Goal: Task Accomplishment & Management: Use online tool/utility

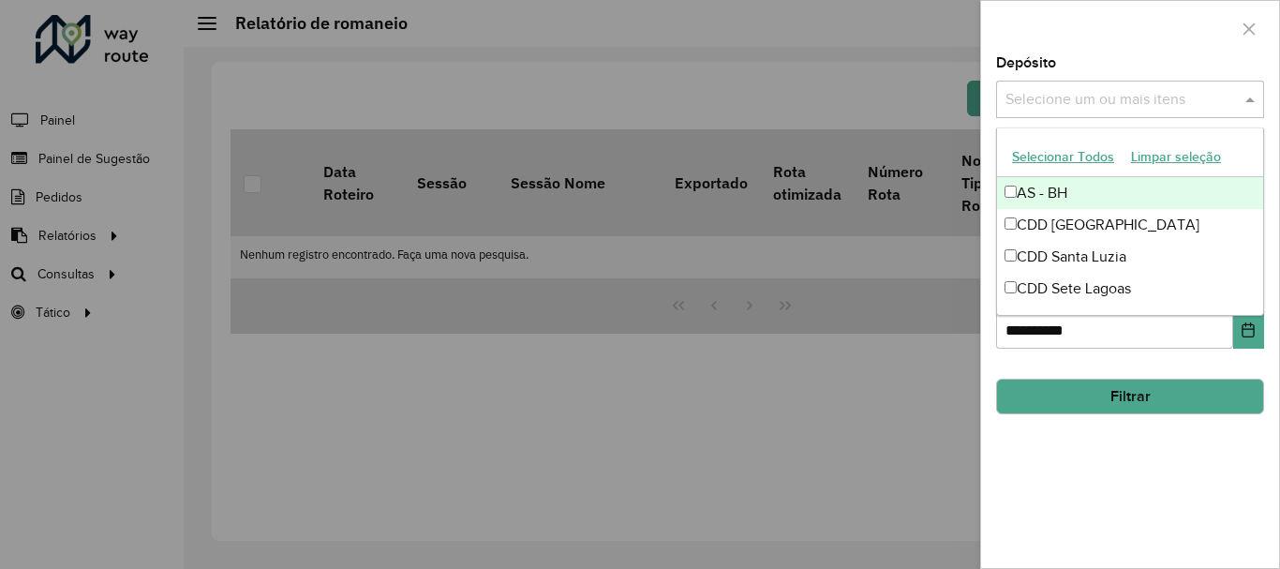
click at [1198, 110] on input "text" at bounding box center [1121, 100] width 240 height 22
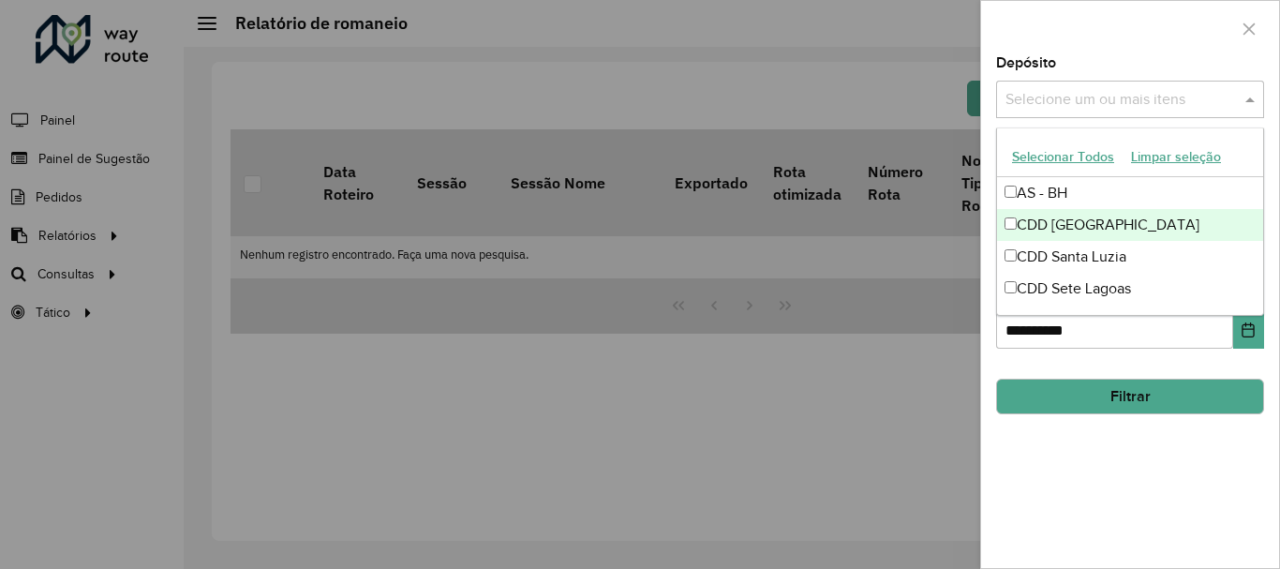
drag, startPoint x: 1099, startPoint y: 222, endPoint x: 1122, endPoint y: 252, distance: 37.5
click at [1108, 226] on div "CDD [GEOGRAPHIC_DATA]" at bounding box center [1130, 225] width 266 height 32
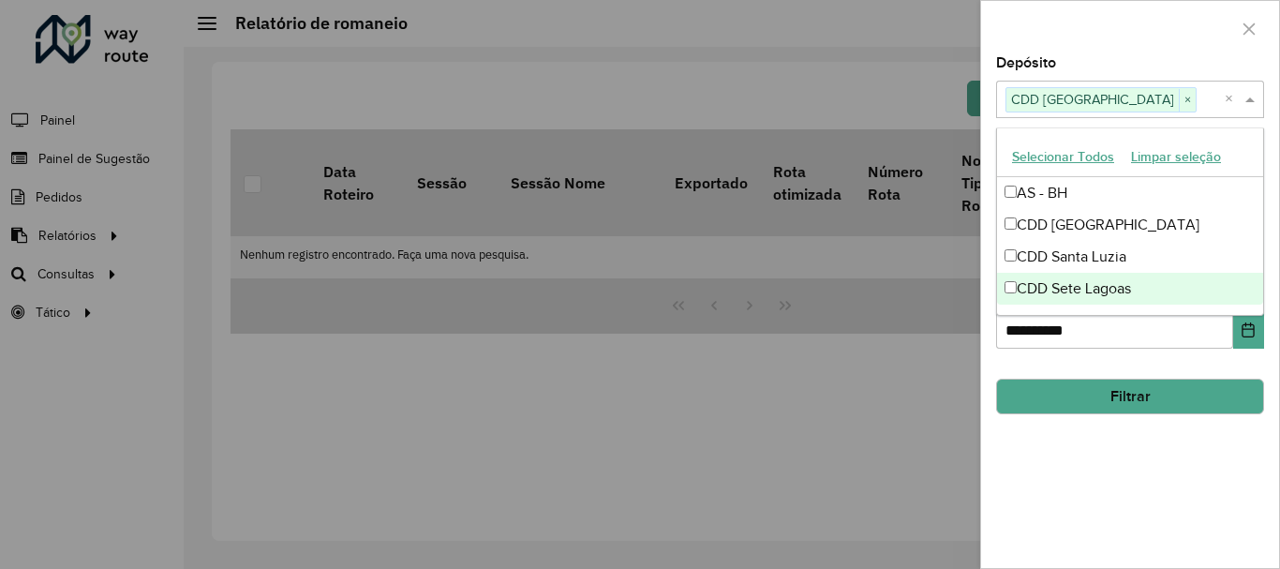
drag, startPoint x: 1136, startPoint y: 455, endPoint x: 1138, endPoint y: 443, distance: 12.3
click at [1139, 453] on div "**********" at bounding box center [1130, 312] width 298 height 512
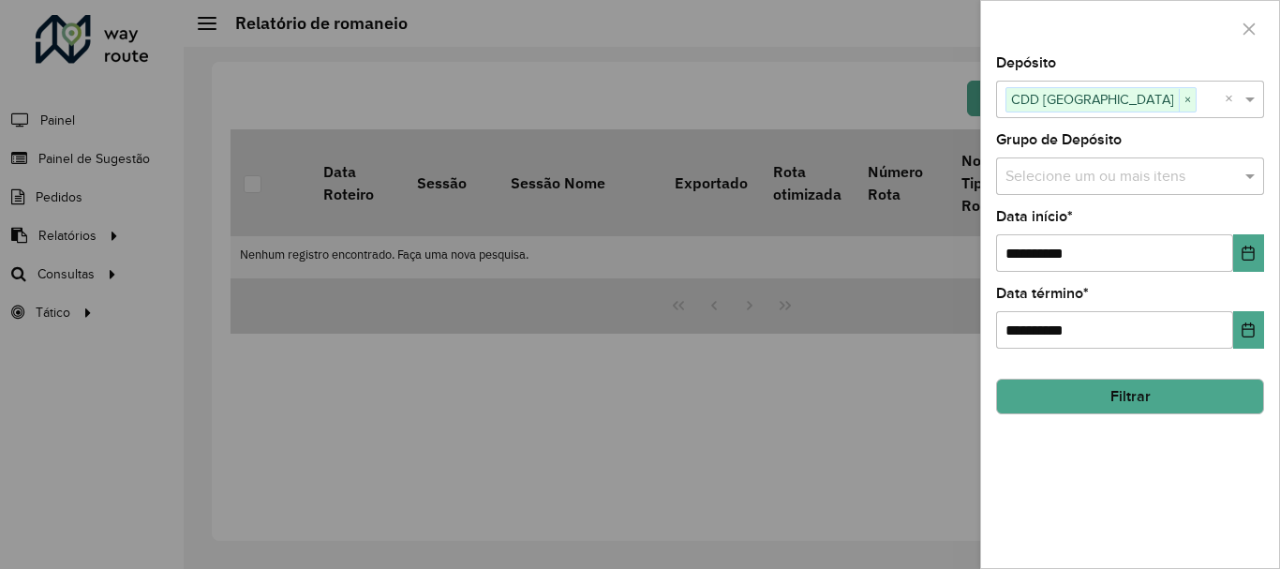
click at [1110, 382] on button "Filtrar" at bounding box center [1130, 397] width 268 height 36
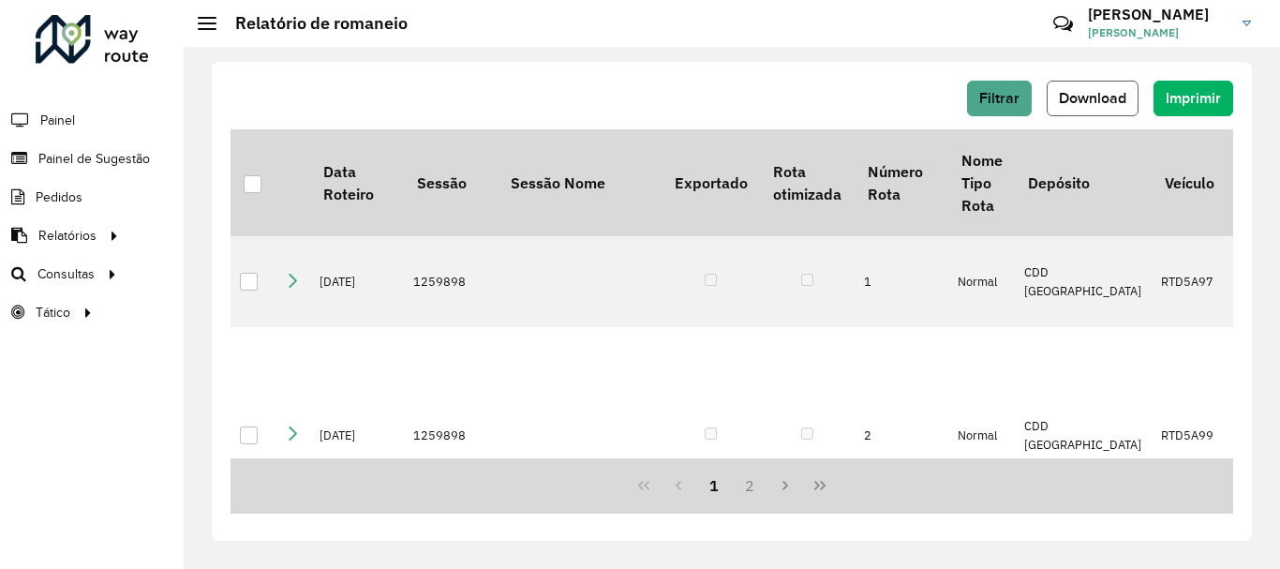
drag, startPoint x: 1091, startPoint y: 98, endPoint x: 1104, endPoint y: 134, distance: 37.9
click at [1092, 99] on span "Download" at bounding box center [1092, 98] width 67 height 16
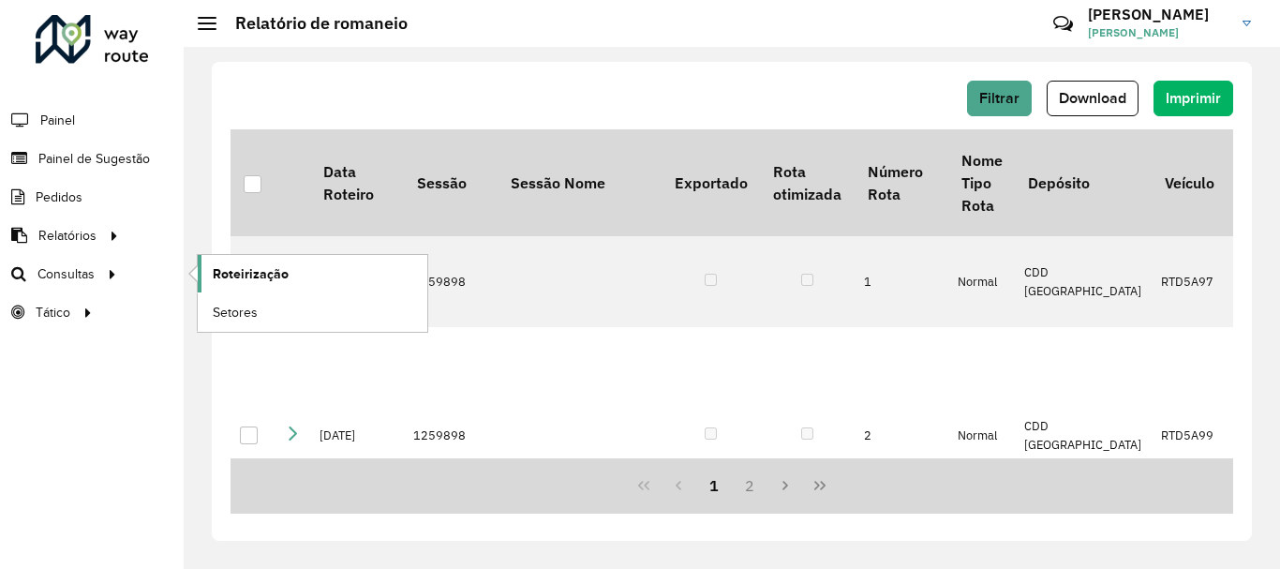
click at [256, 276] on span "Roteirização" at bounding box center [251, 274] width 76 height 20
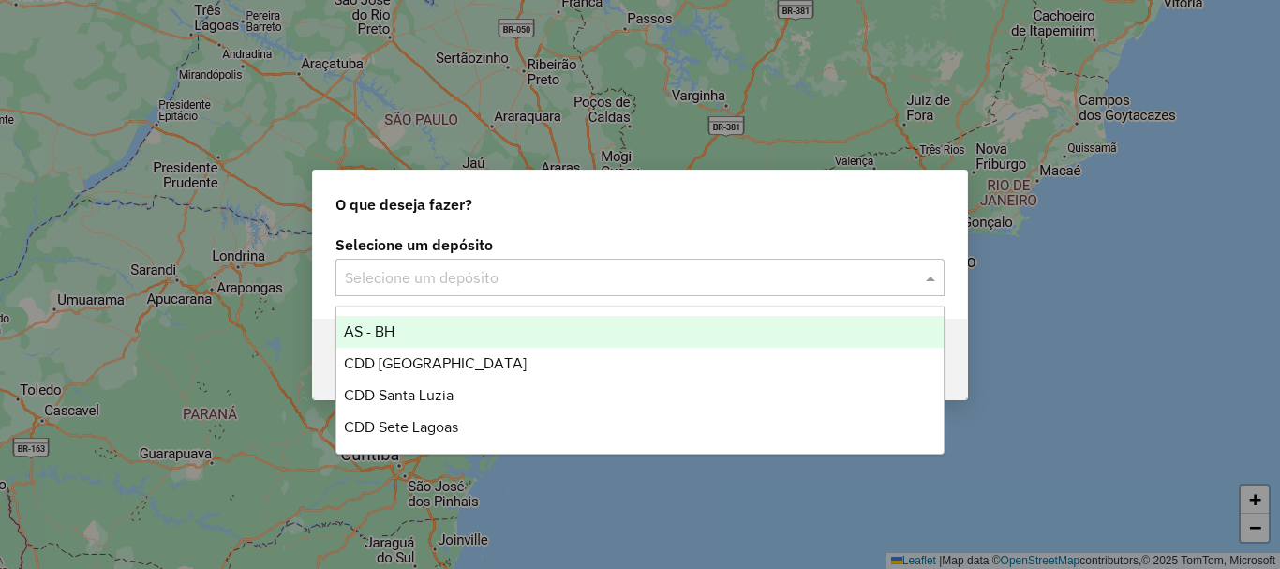
click at [853, 277] on input "text" at bounding box center [621, 278] width 553 height 22
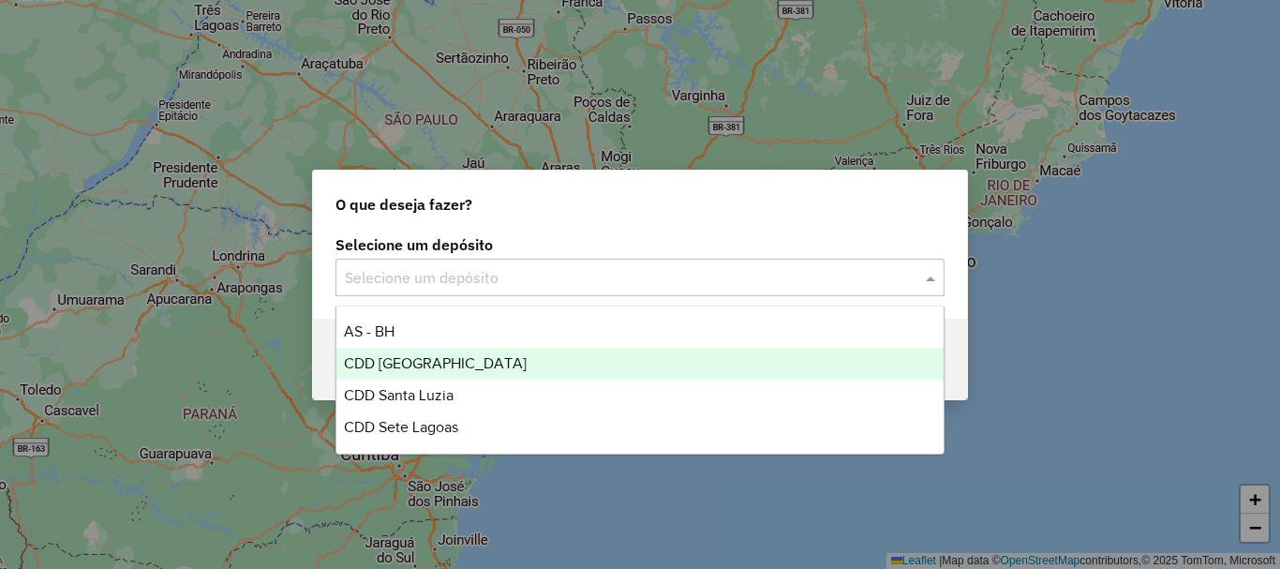
click at [535, 352] on div "CDD [GEOGRAPHIC_DATA]" at bounding box center [639, 364] width 607 height 32
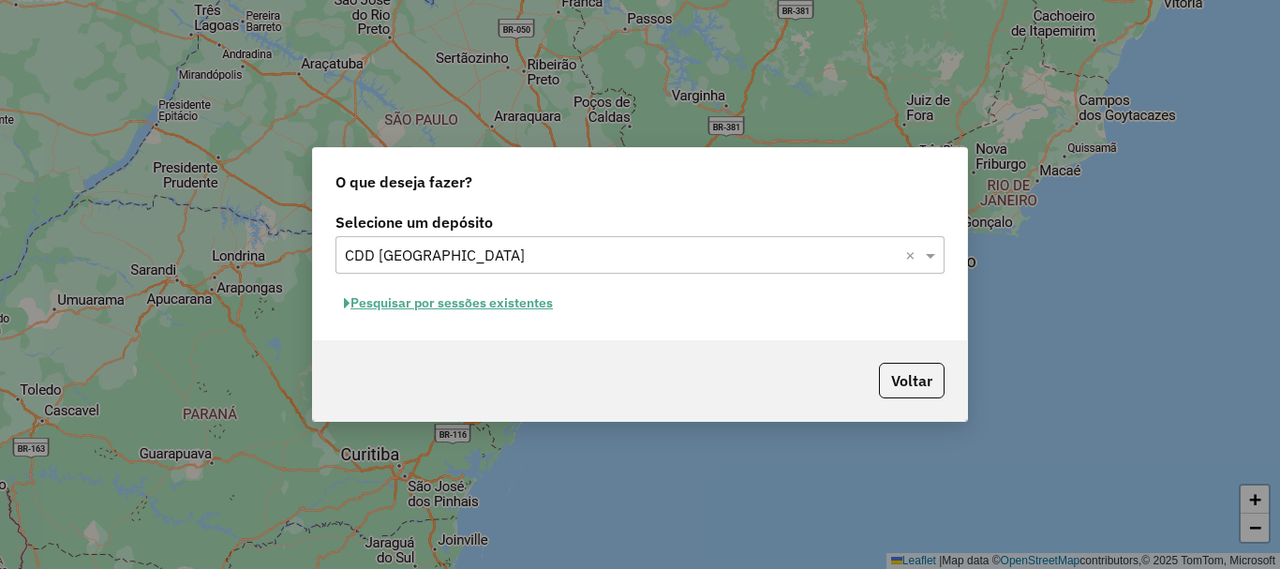
click at [516, 300] on button "Pesquisar por sessões existentes" at bounding box center [448, 303] width 226 height 29
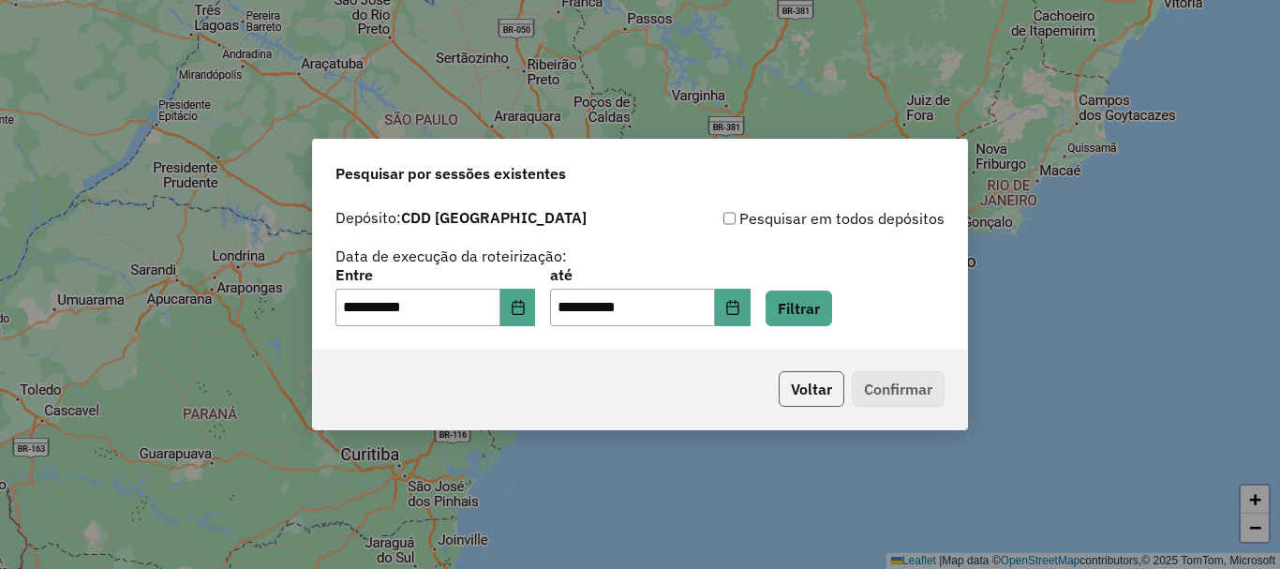
click at [810, 387] on button "Voltar" at bounding box center [812, 389] width 66 height 36
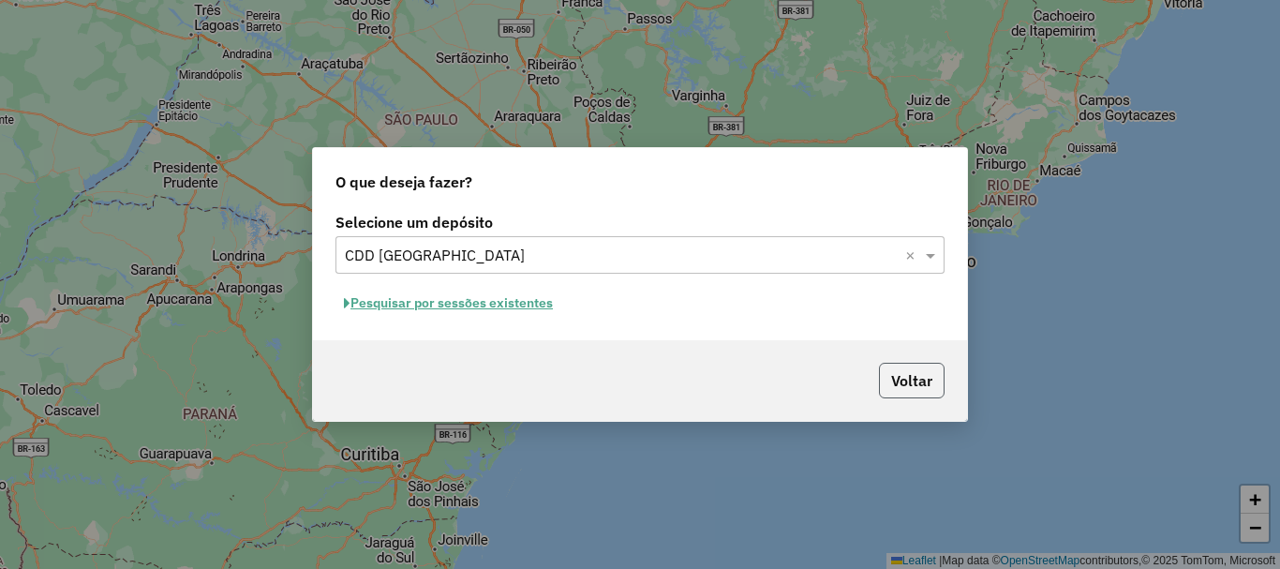
click at [898, 379] on button "Voltar" at bounding box center [912, 381] width 66 height 36
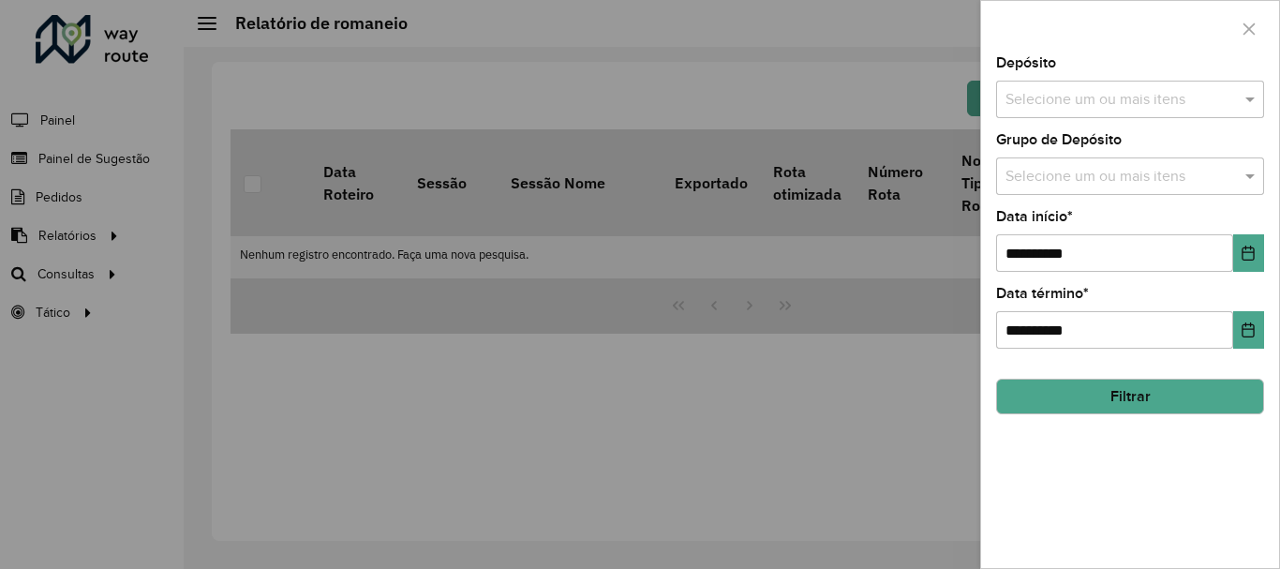
drag, startPoint x: 1248, startPoint y: 23, endPoint x: 1041, endPoint y: 58, distance: 210.0
click at [1247, 23] on icon "button" at bounding box center [1249, 29] width 15 height 15
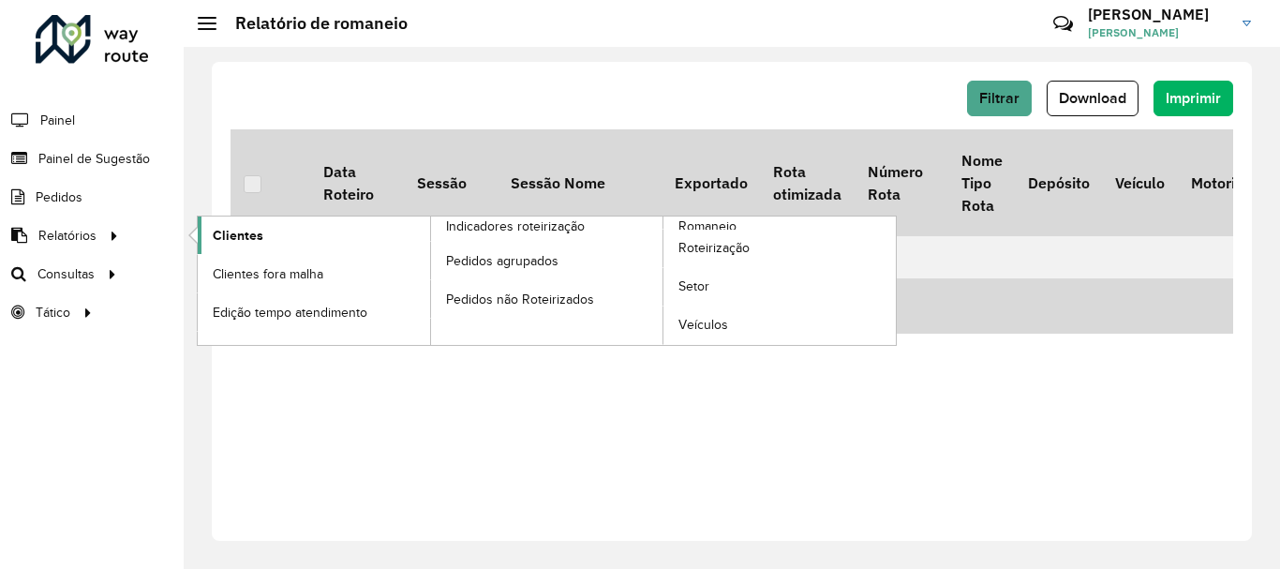
click at [245, 239] on span "Clientes" at bounding box center [238, 236] width 51 height 20
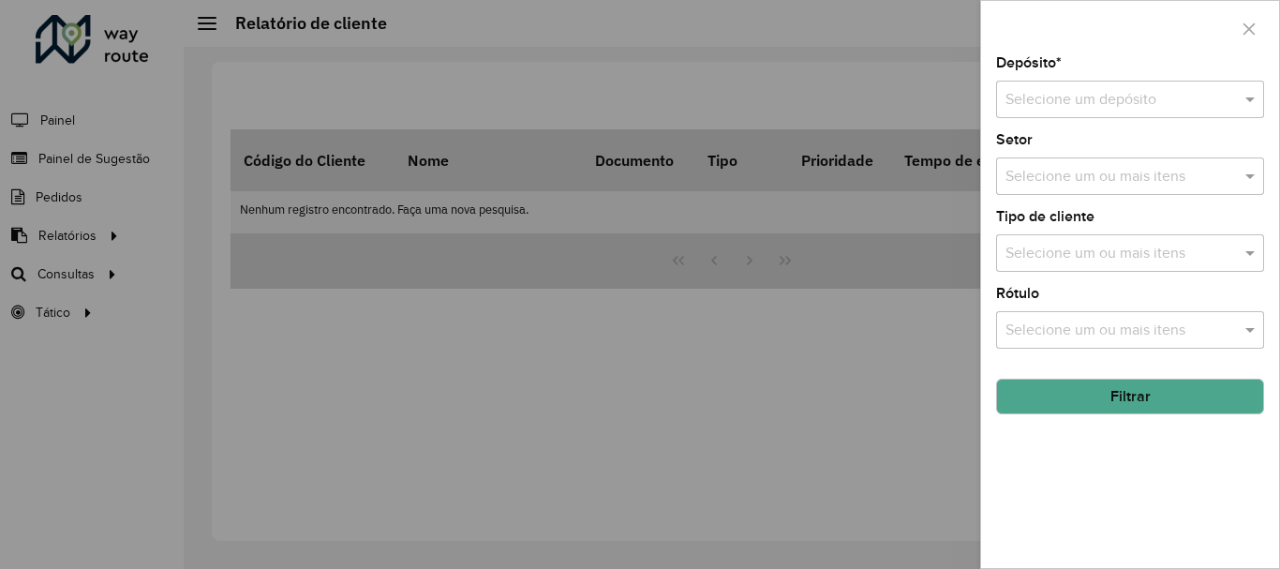
click at [1221, 112] on div "Selecione um depósito" at bounding box center [1130, 99] width 268 height 37
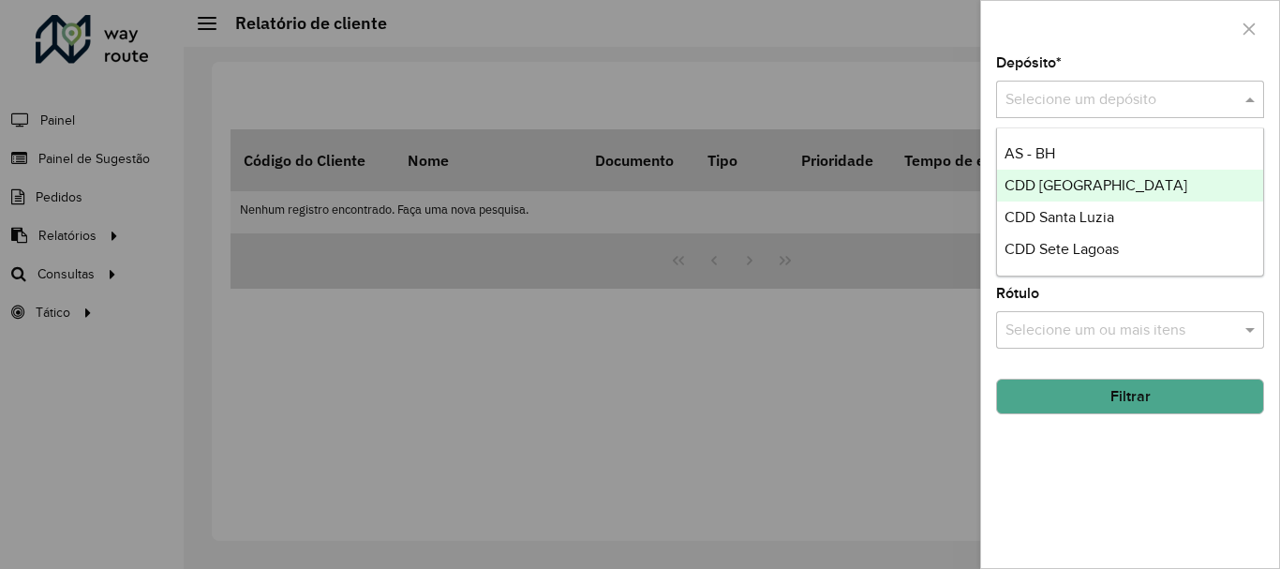
click at [1136, 185] on span "CDD [GEOGRAPHIC_DATA]" at bounding box center [1095, 185] width 183 height 16
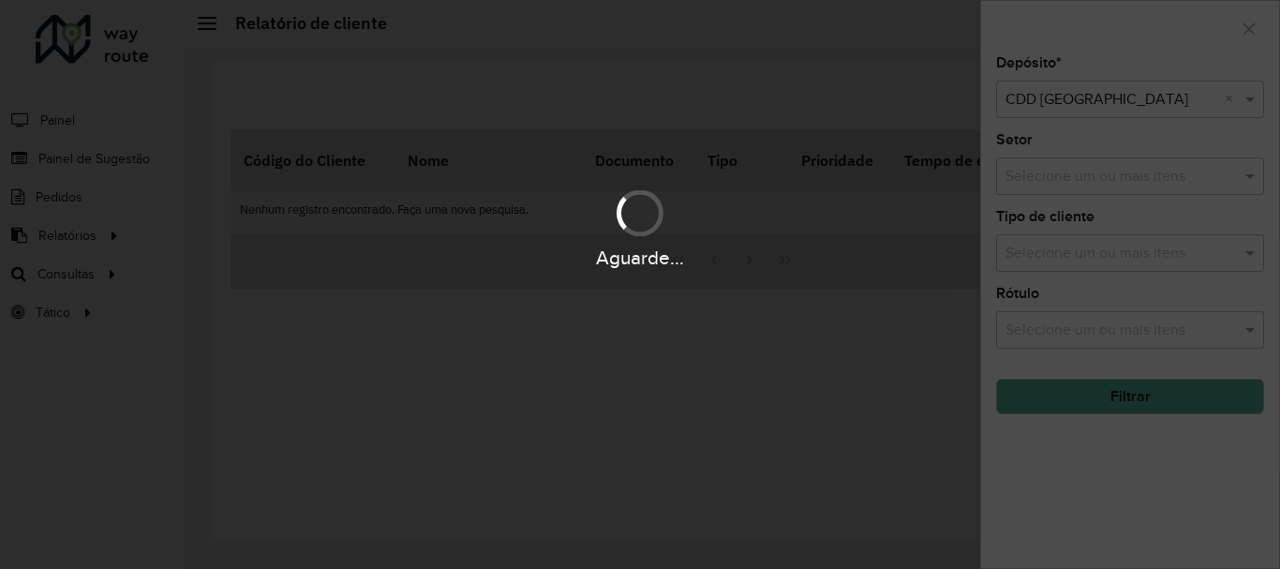
drag, startPoint x: 917, startPoint y: 504, endPoint x: 920, endPoint y: 490, distance: 14.3
click at [919, 497] on div "Aguarde..." at bounding box center [640, 284] width 1280 height 569
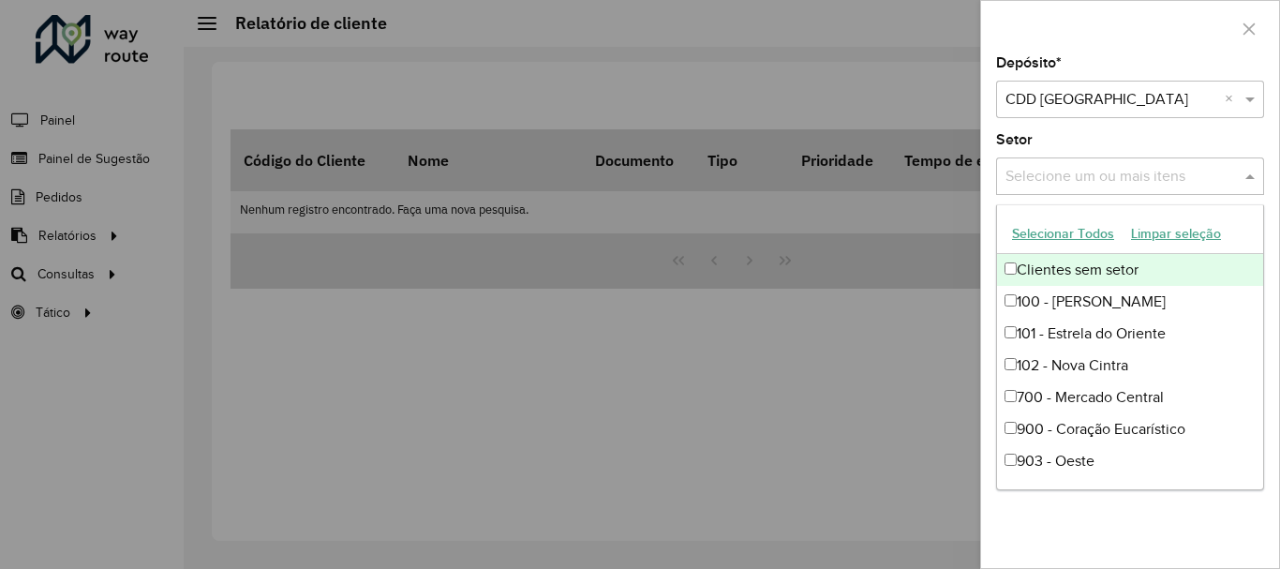
click at [1056, 169] on input "text" at bounding box center [1121, 177] width 240 height 22
click at [927, 380] on div at bounding box center [640, 284] width 1280 height 569
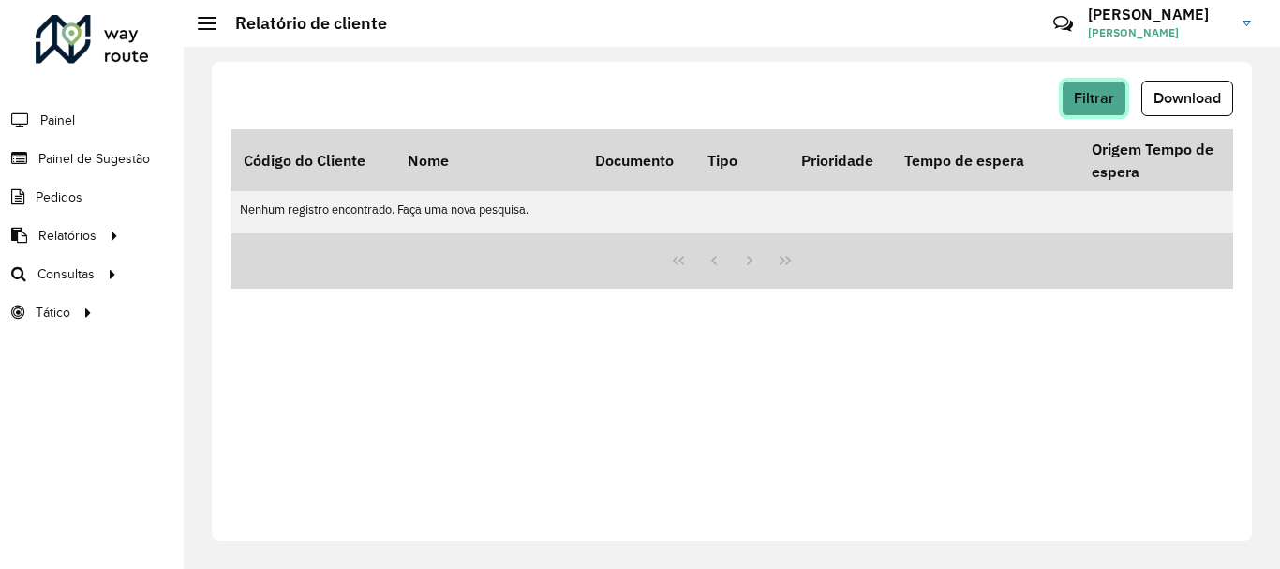
click at [1083, 103] on span "Filtrar" at bounding box center [1094, 98] width 40 height 16
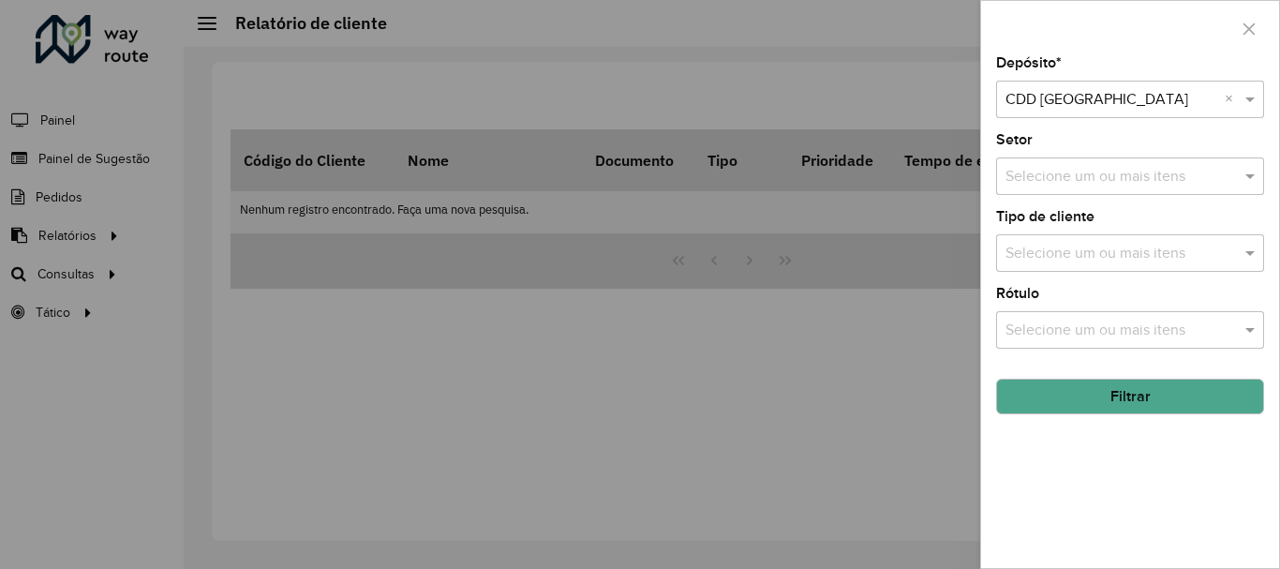
click at [1070, 252] on input "text" at bounding box center [1121, 254] width 240 height 22
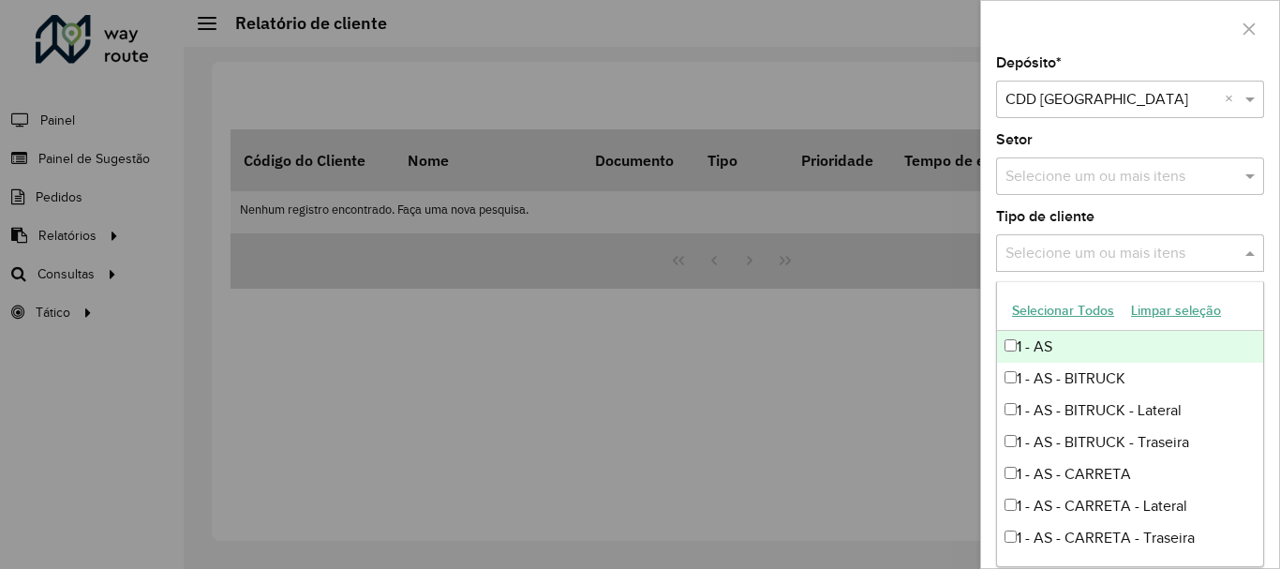
click at [927, 371] on div at bounding box center [640, 284] width 1280 height 569
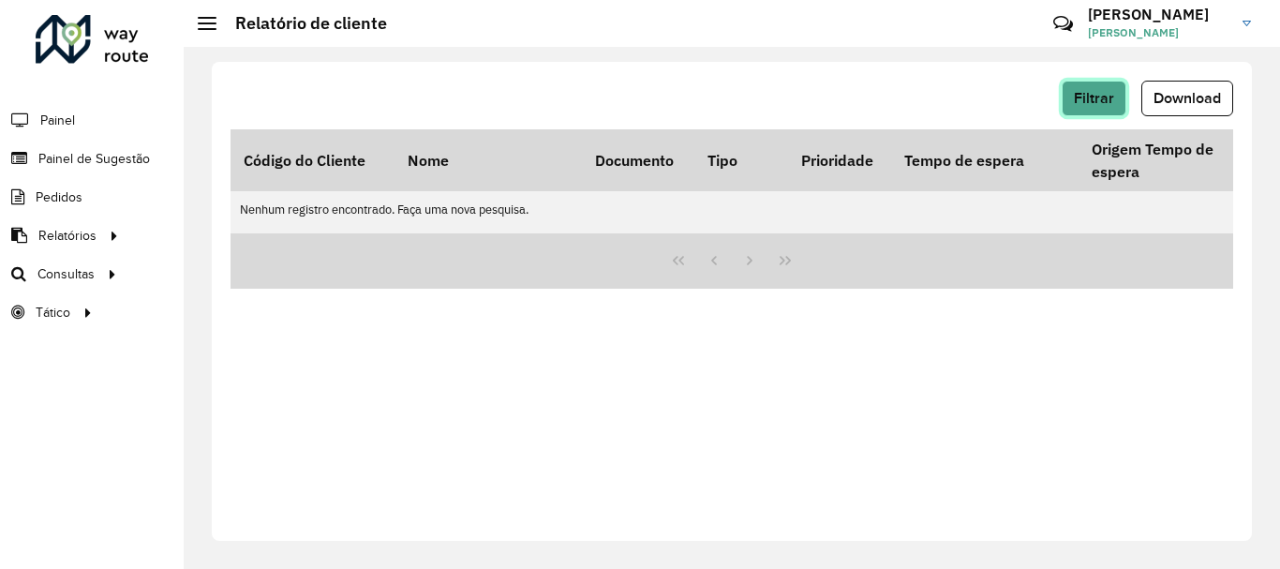
click at [1078, 109] on button "Filtrar" at bounding box center [1094, 99] width 65 height 36
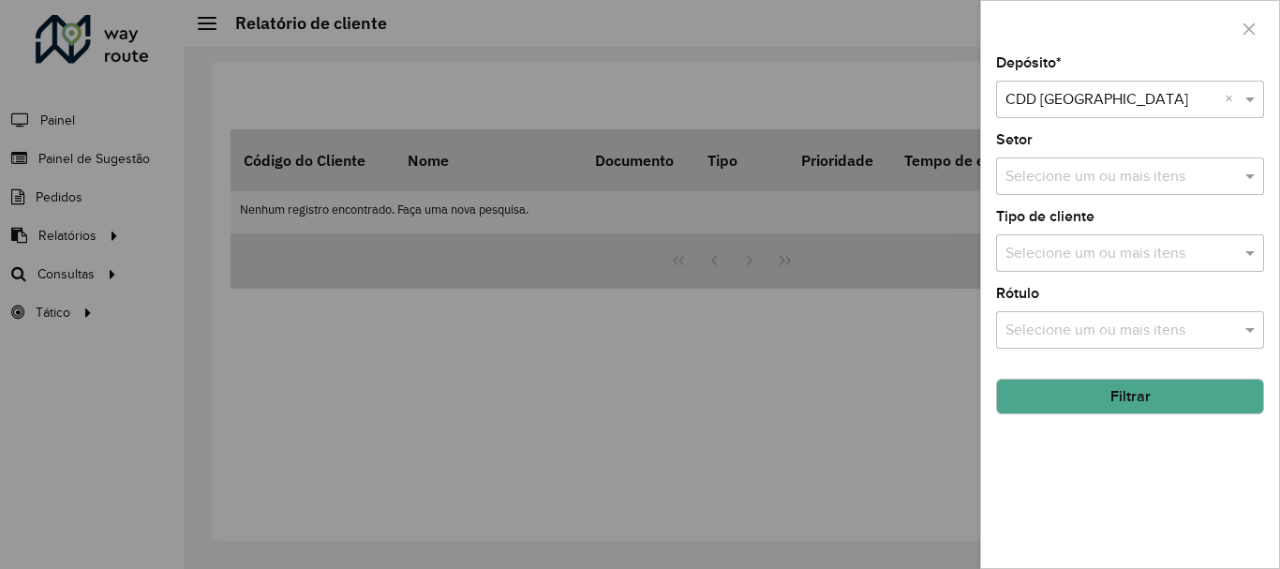
click at [1102, 246] on input "text" at bounding box center [1121, 254] width 240 height 22
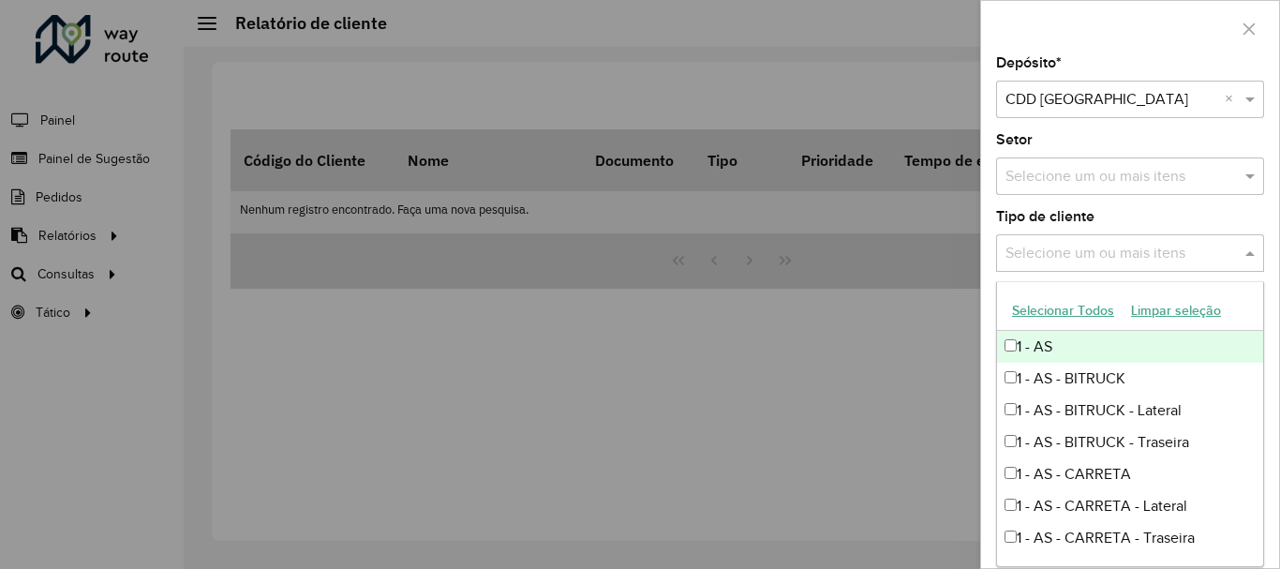
drag, startPoint x: 878, startPoint y: 290, endPoint x: 908, endPoint y: 291, distance: 30.0
click at [886, 293] on div at bounding box center [640, 284] width 1280 height 569
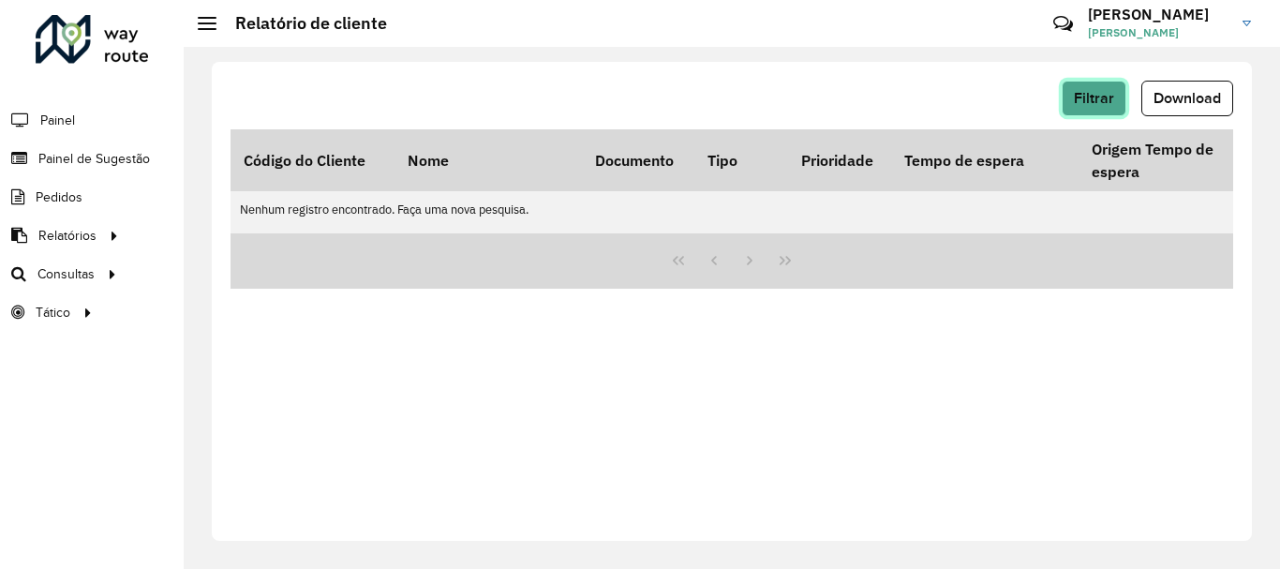
click at [1076, 96] on span "Filtrar" at bounding box center [1094, 98] width 40 height 16
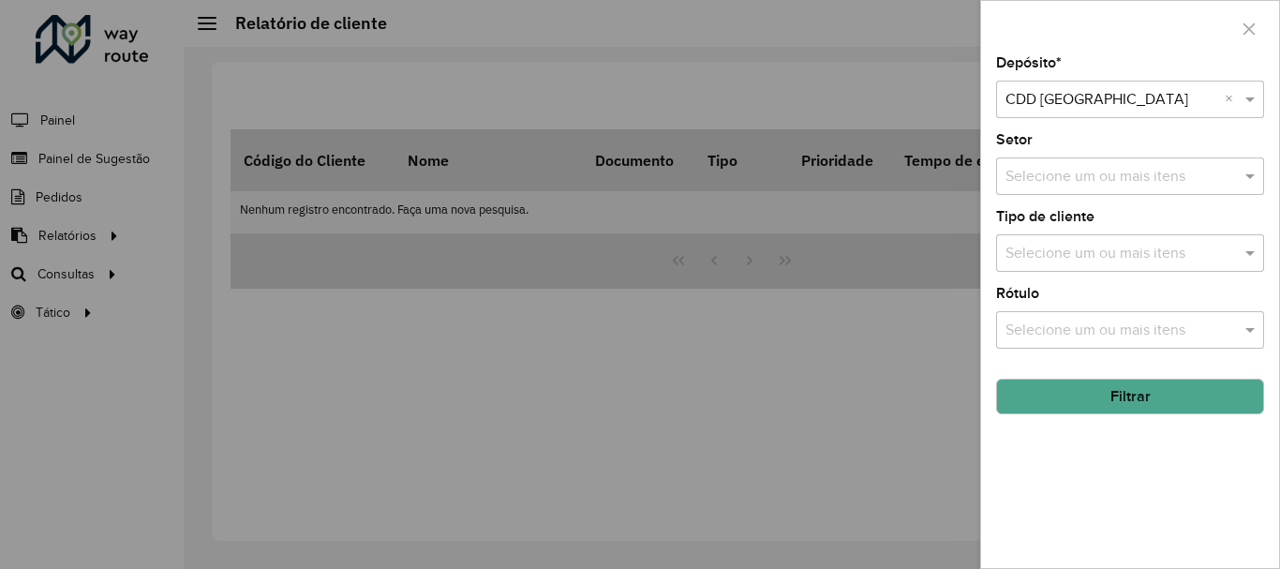
click at [1090, 331] on input "text" at bounding box center [1121, 331] width 240 height 22
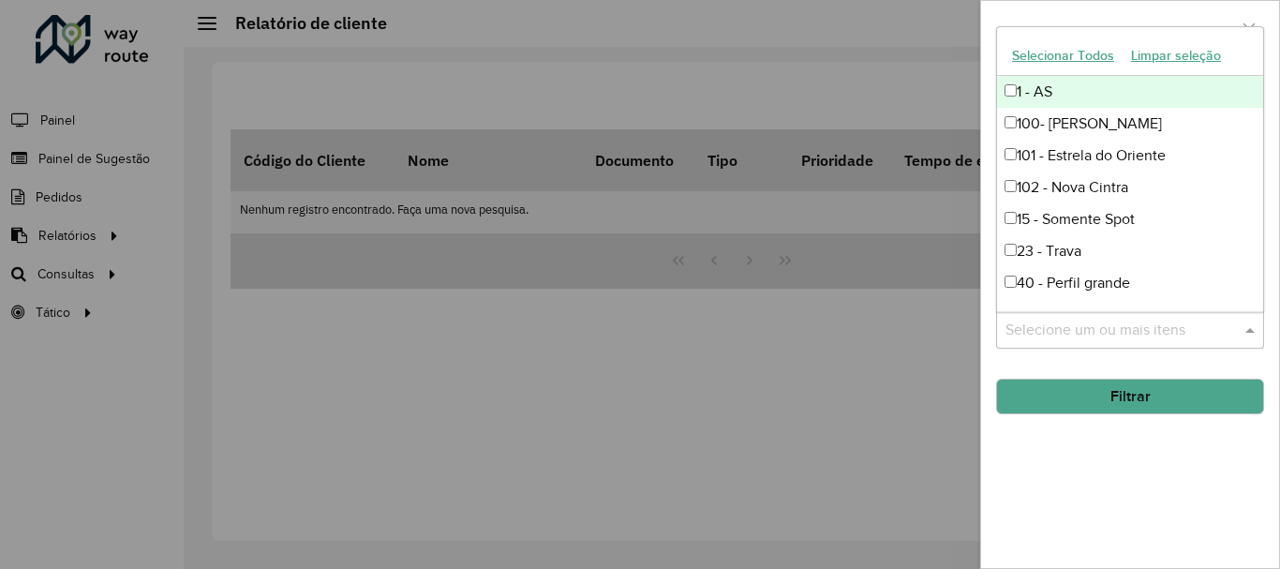
click at [1071, 54] on button "Selecionar Todos" at bounding box center [1063, 55] width 119 height 29
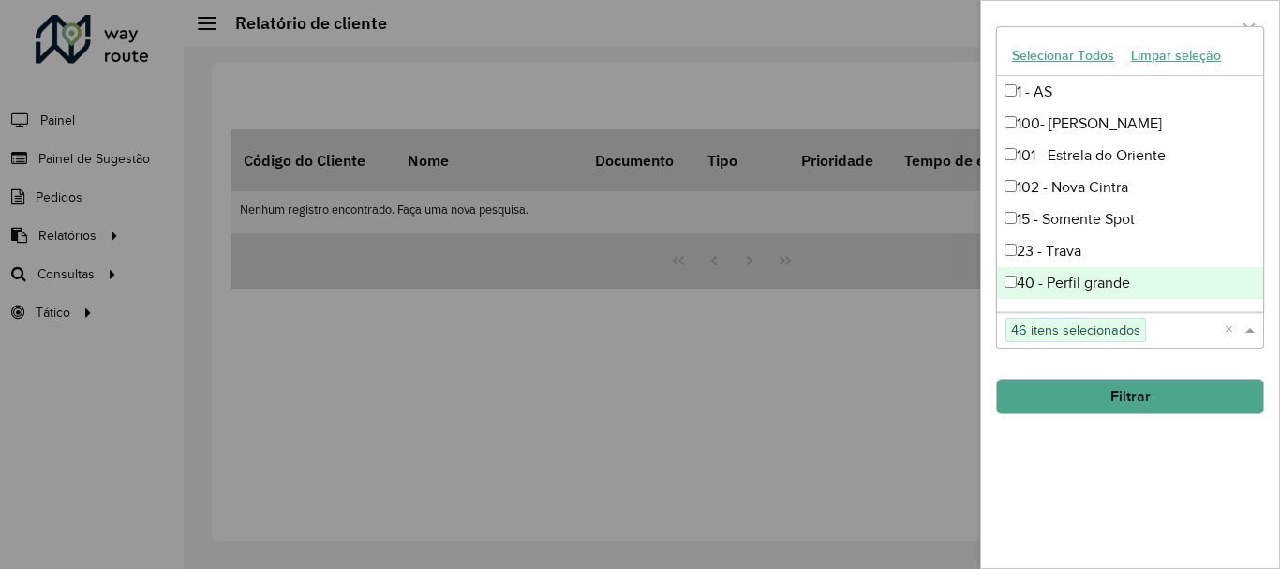
click at [1038, 387] on button "Filtrar" at bounding box center [1130, 397] width 268 height 36
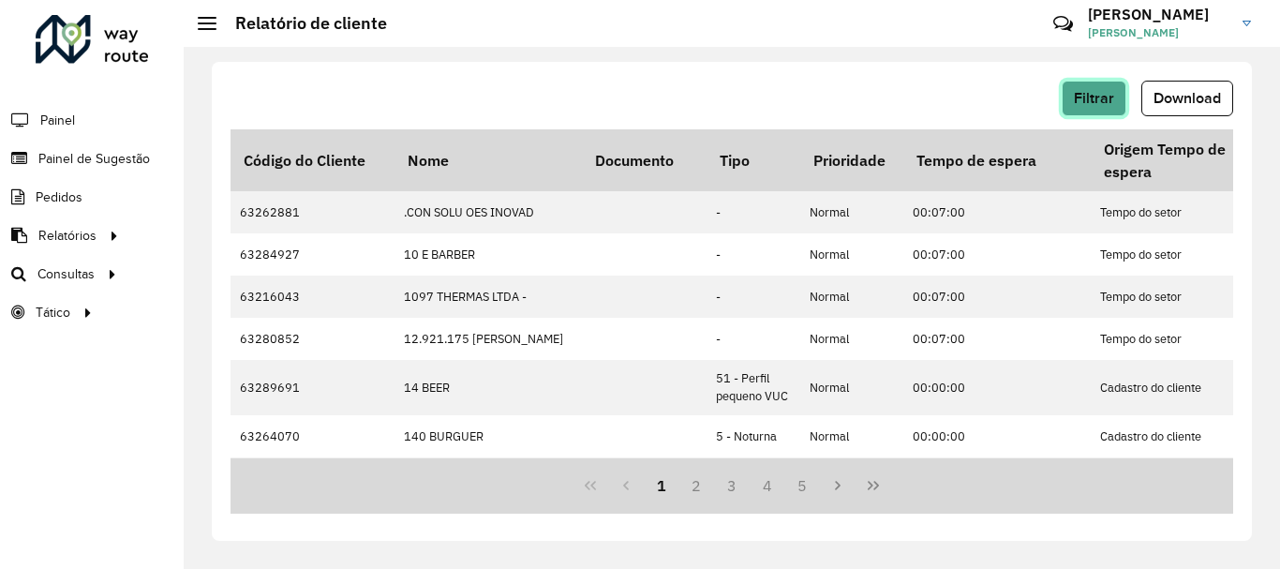
click at [1099, 101] on span "Filtrar" at bounding box center [1094, 98] width 40 height 16
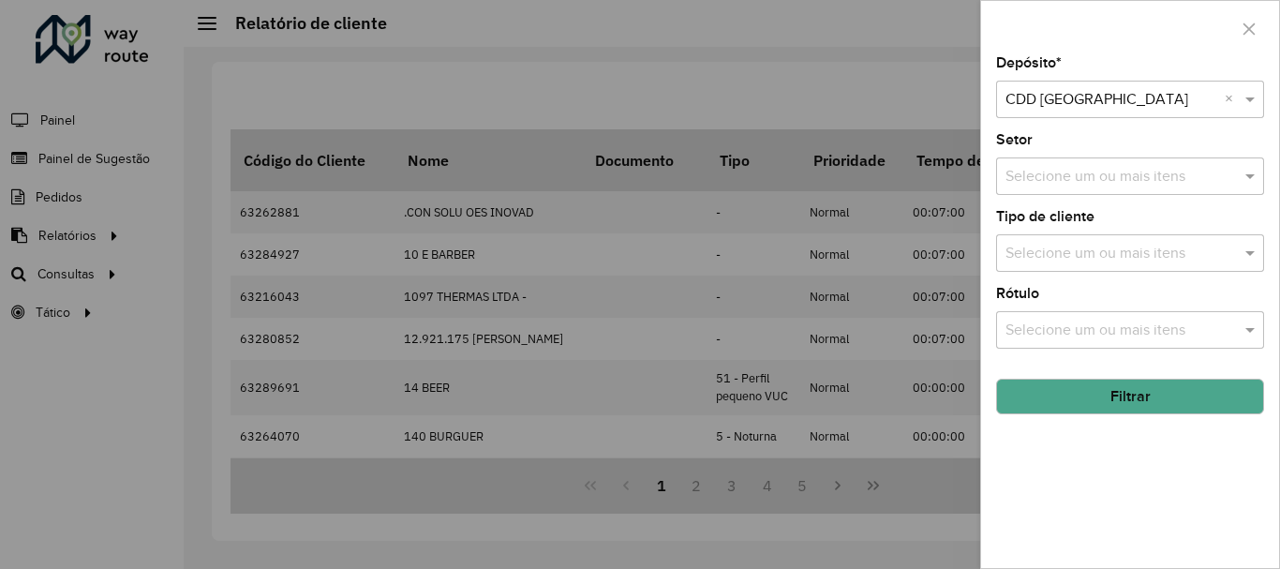
drag, startPoint x: 1226, startPoint y: 329, endPoint x: 1155, endPoint y: 371, distance: 82.0
click at [1098, 404] on button "Filtrar" at bounding box center [1130, 397] width 268 height 36
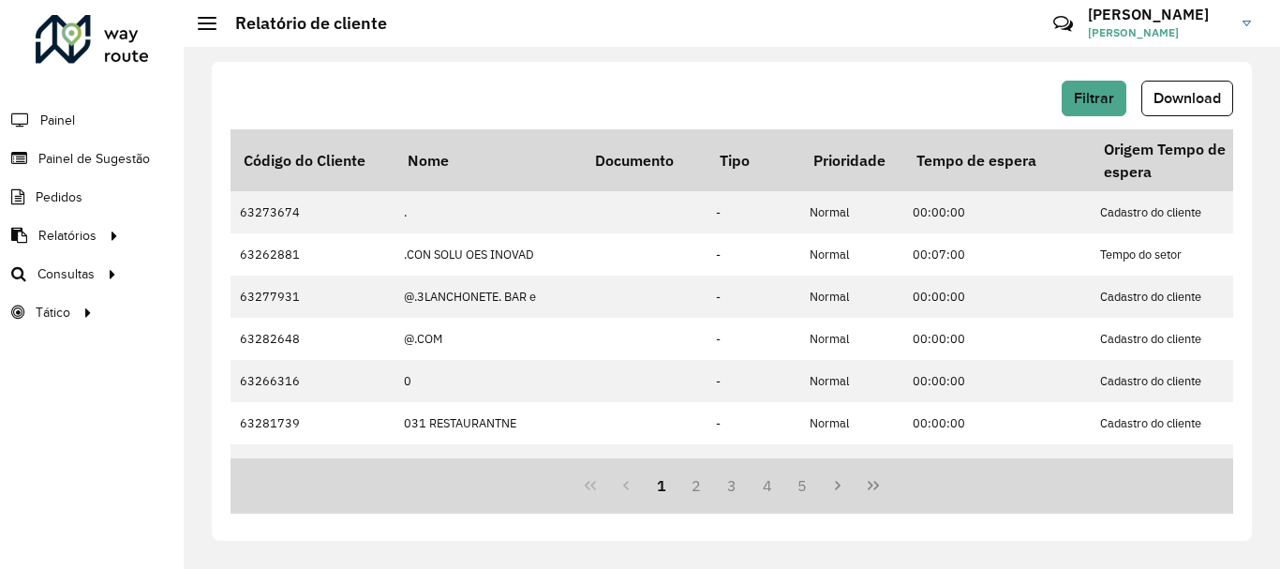
click at [1190, 93] on span "Download" at bounding box center [1186, 98] width 67 height 16
